Goal: Navigation & Orientation: Find specific page/section

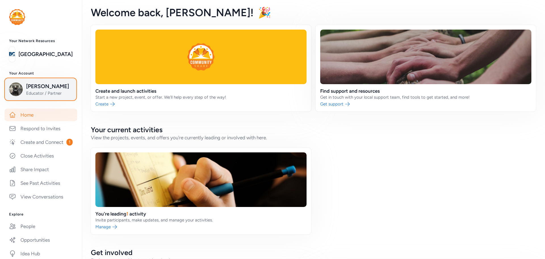
click at [35, 83] on span "[PERSON_NAME]" at bounding box center [49, 86] width 46 height 8
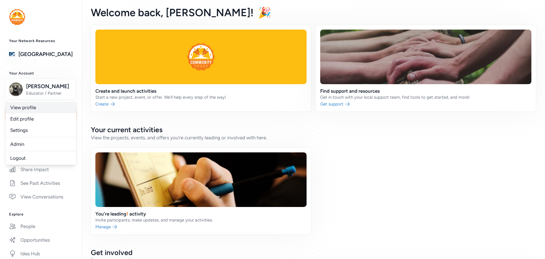
click at [31, 108] on link "View profile" at bounding box center [41, 107] width 70 height 11
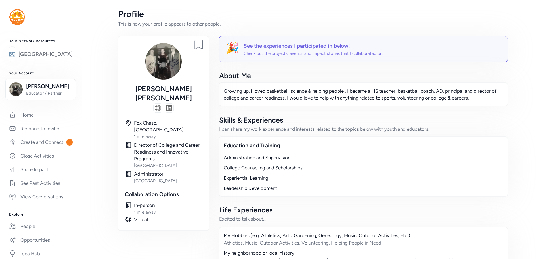
click at [50, 50] on link "[GEOGRAPHIC_DATA]" at bounding box center [45, 54] width 54 height 8
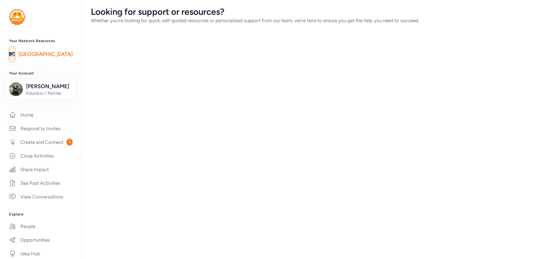
click at [50, 54] on link "[GEOGRAPHIC_DATA]" at bounding box center [45, 54] width 54 height 8
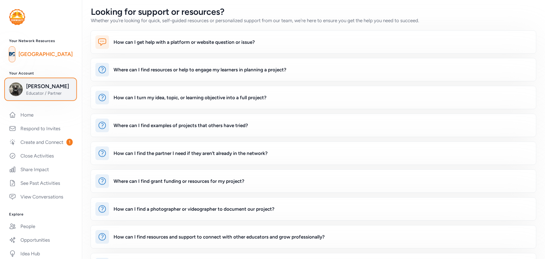
click at [38, 81] on button "[PERSON_NAME] Educator / Partner" at bounding box center [40, 89] width 70 height 21
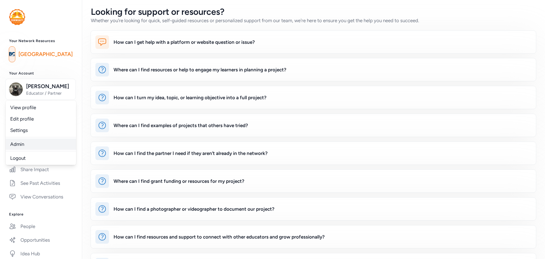
click at [20, 146] on link "Admin" at bounding box center [41, 143] width 70 height 11
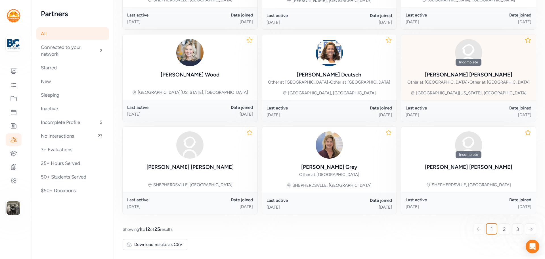
scroll to position [55, 0]
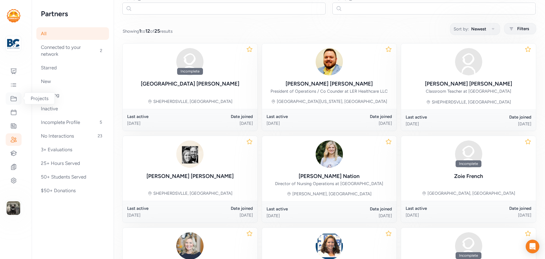
click at [13, 94] on div at bounding box center [14, 98] width 16 height 12
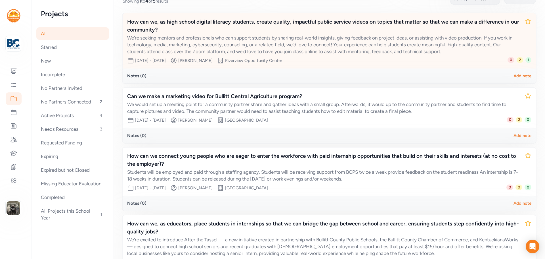
scroll to position [140, 0]
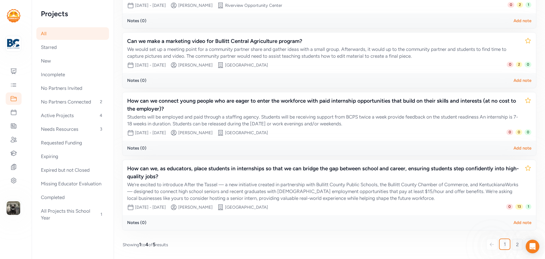
click at [512, 244] on link "2" at bounding box center [517, 244] width 11 height 11
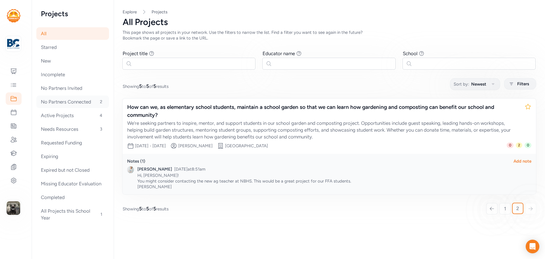
click at [89, 104] on div "No Partners Connected 2" at bounding box center [72, 101] width 73 height 12
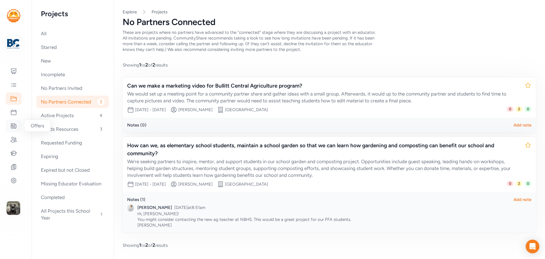
click at [11, 128] on icon at bounding box center [13, 126] width 5 height 5
